Goal: Browse casually: Explore the website without a specific task or goal

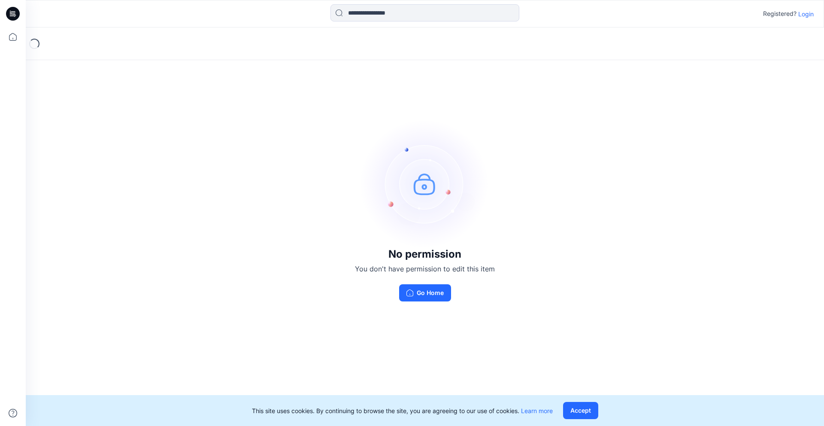
click at [803, 15] on p "Login" at bounding box center [805, 13] width 15 height 9
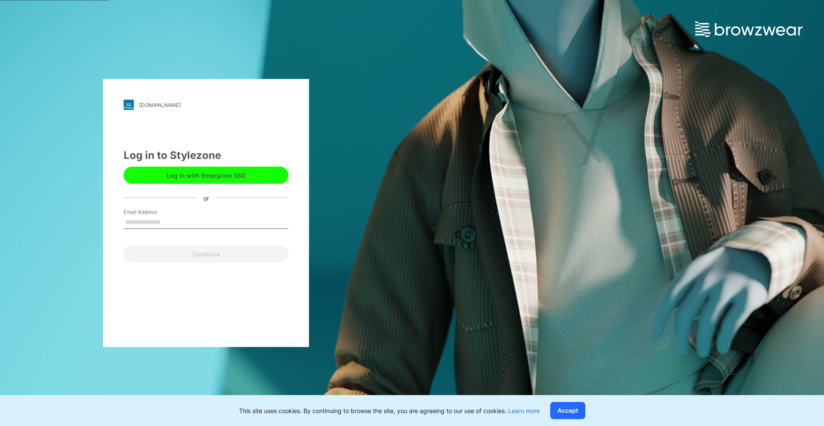
click at [165, 225] on input "Email Address" at bounding box center [206, 222] width 165 height 13
type input "**********"
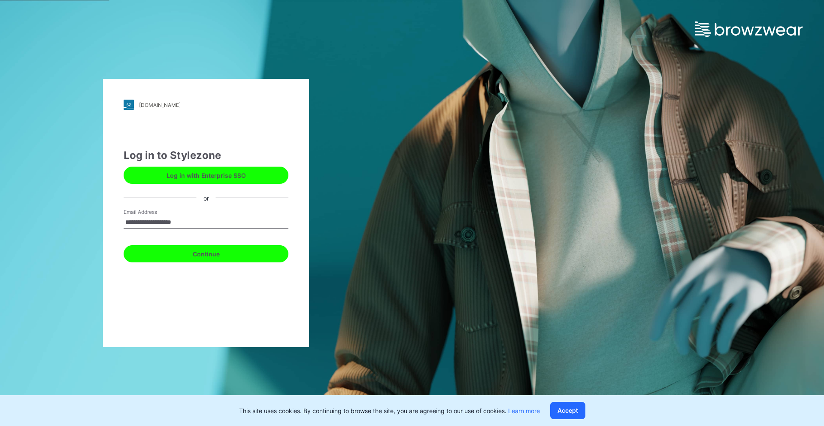
click at [205, 253] on button "Continue" at bounding box center [206, 253] width 165 height 17
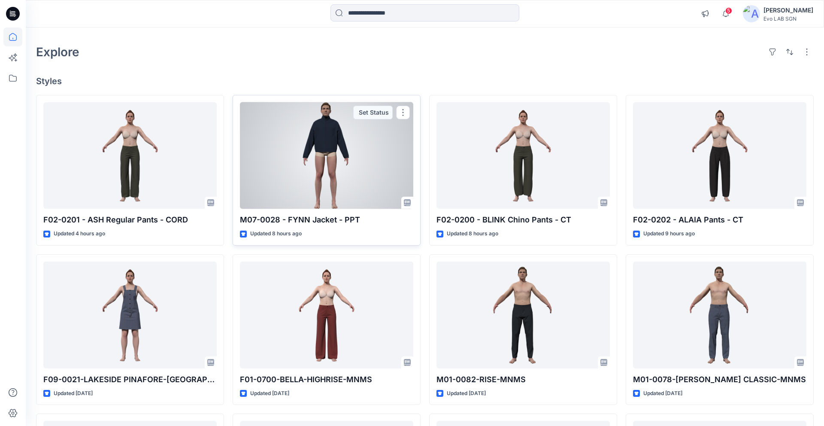
scroll to position [47, 0]
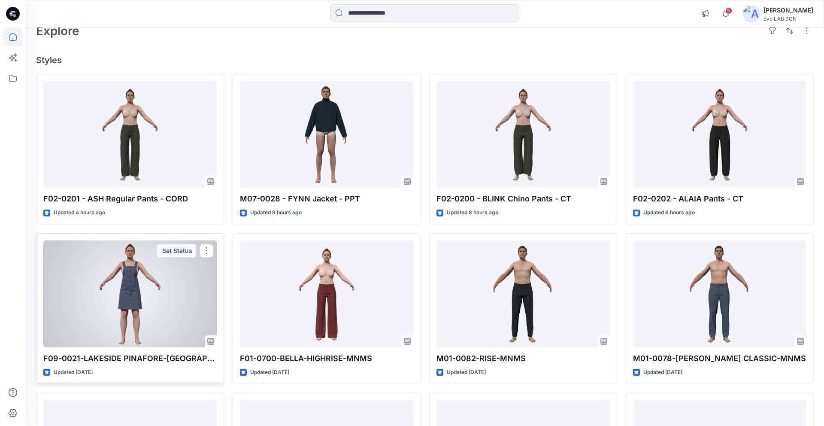
click at [138, 285] on div at bounding box center [129, 293] width 173 height 107
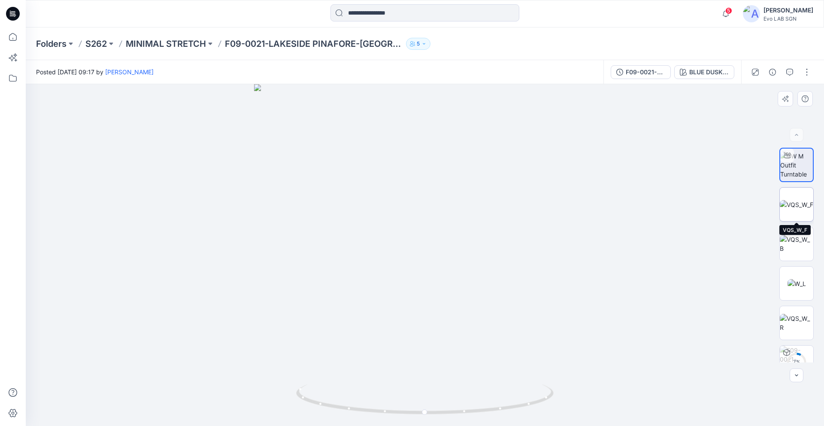
click at [795, 201] on img at bounding box center [796, 204] width 33 height 9
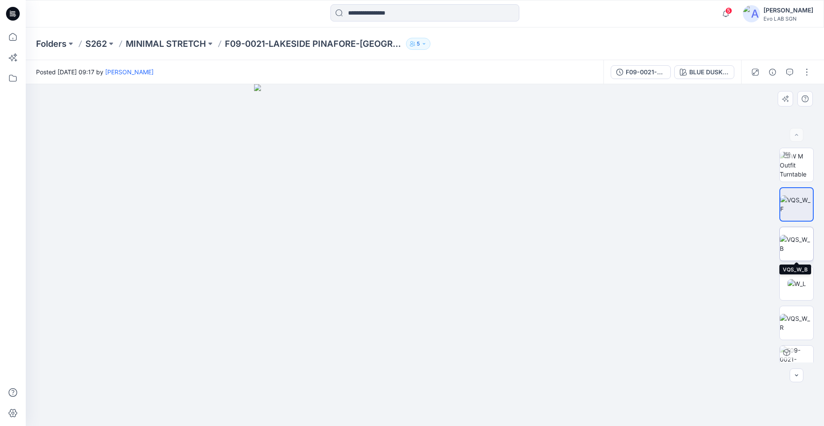
click at [800, 242] on img at bounding box center [796, 244] width 33 height 18
click at [797, 280] on img at bounding box center [797, 283] width 18 height 9
click at [796, 249] on img at bounding box center [796, 244] width 33 height 18
click at [794, 279] on img at bounding box center [797, 283] width 18 height 9
click at [796, 325] on img at bounding box center [796, 323] width 33 height 18
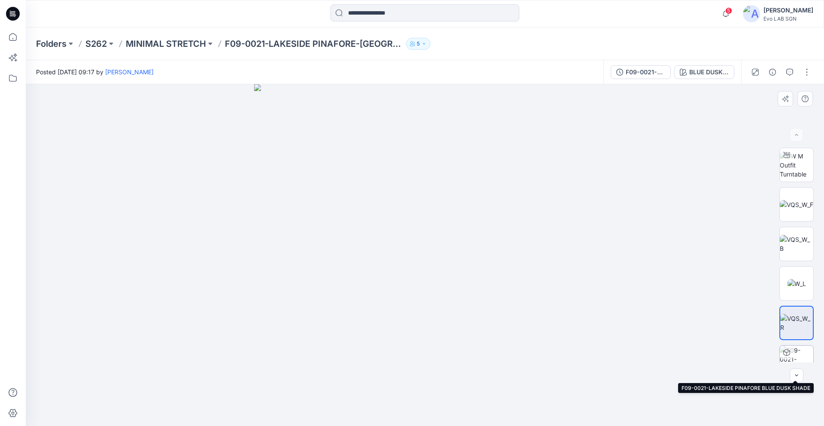
click at [797, 352] on img at bounding box center [796, 361] width 33 height 33
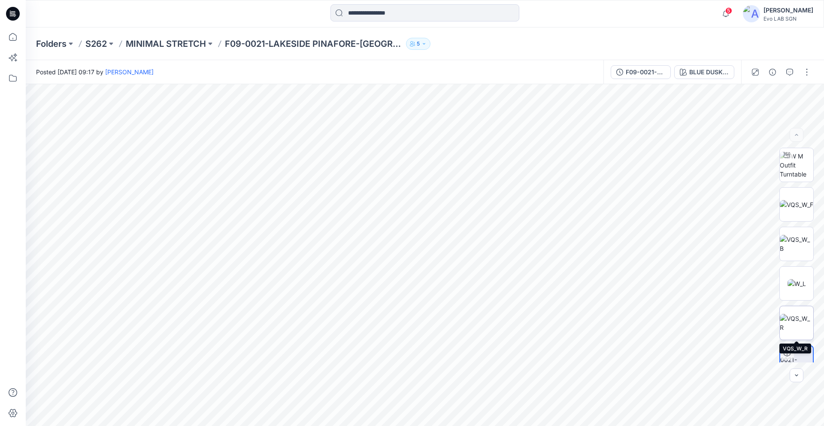
click at [799, 317] on img at bounding box center [796, 323] width 33 height 18
click at [794, 281] on img at bounding box center [797, 283] width 18 height 9
click at [793, 235] on img at bounding box center [796, 244] width 33 height 18
click at [794, 200] on img at bounding box center [796, 204] width 33 height 9
click at [794, 167] on img at bounding box center [796, 164] width 33 height 27
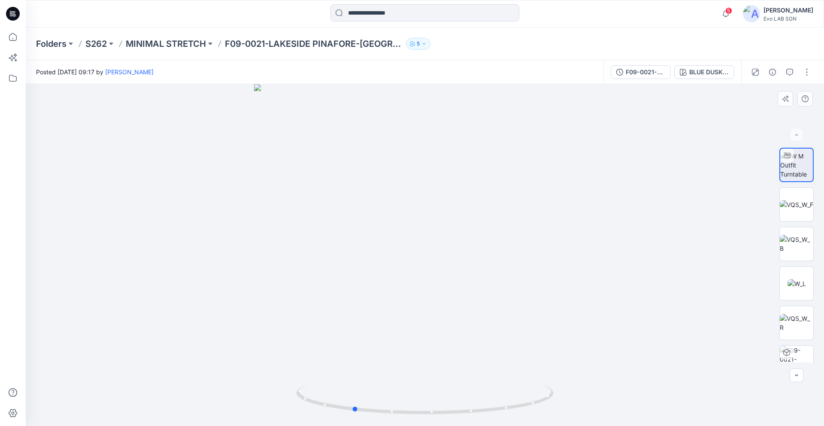
drag, startPoint x: 402, startPoint y: 339, endPoint x: 330, endPoint y: 329, distance: 72.9
click at [330, 329] on div at bounding box center [425, 255] width 798 height 342
drag, startPoint x: 420, startPoint y: 317, endPoint x: 293, endPoint y: 300, distance: 128.1
click at [293, 300] on div at bounding box center [425, 255] width 798 height 342
drag, startPoint x: 384, startPoint y: 330, endPoint x: 356, endPoint y: 330, distance: 27.9
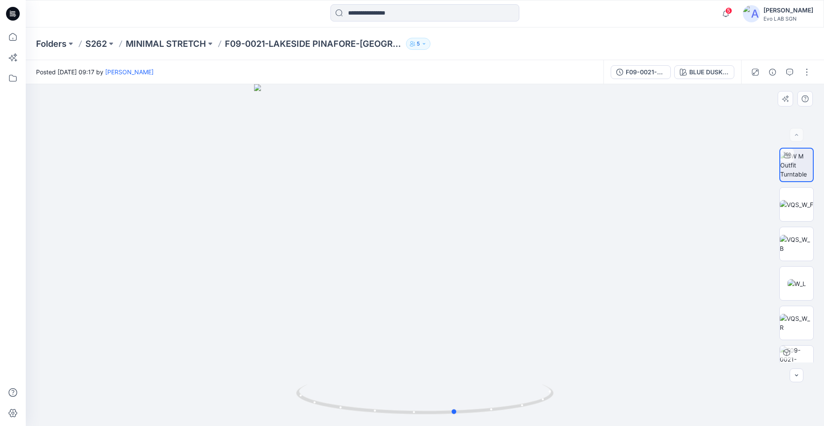
click at [356, 330] on div at bounding box center [425, 255] width 798 height 342
click at [150, 42] on p "MINIMAL STRETCH" at bounding box center [166, 44] width 80 height 12
